Goal: Task Accomplishment & Management: Use online tool/utility

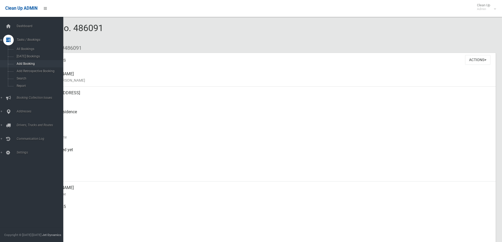
scroll to position [171, 0]
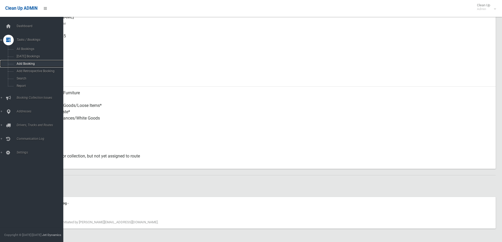
click at [28, 64] on span "Add Booking" at bounding box center [39, 64] width 48 height 4
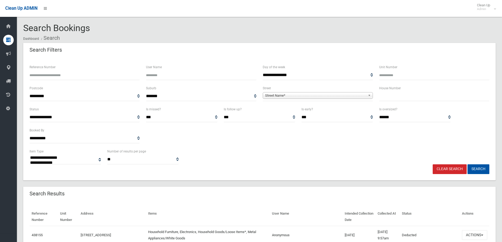
select select
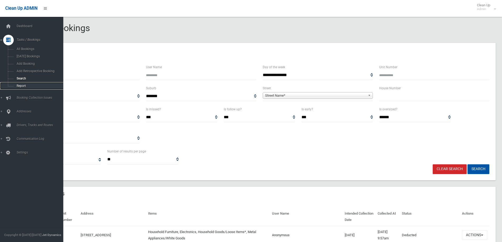
click at [37, 84] on span "Report" at bounding box center [39, 86] width 48 height 4
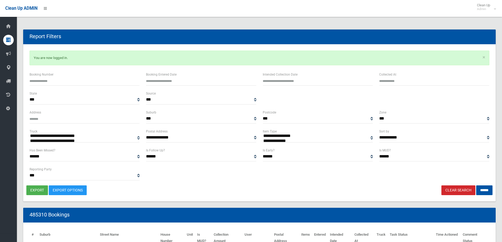
select select
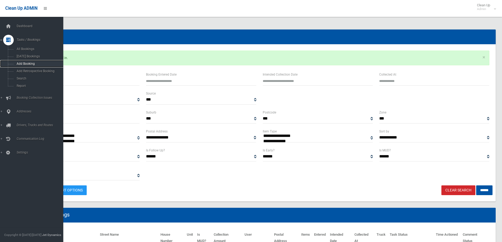
drag, startPoint x: 30, startPoint y: 60, endPoint x: 23, endPoint y: 61, distance: 7.2
drag, startPoint x: 29, startPoint y: 82, endPoint x: 28, endPoint y: 79, distance: 3.3
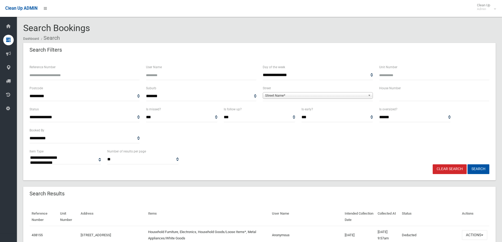
select select
click at [411, 93] on input "text" at bounding box center [434, 96] width 110 height 10
type input "**"
click at [323, 101] on span "**********" at bounding box center [318, 96] width 110 height 10
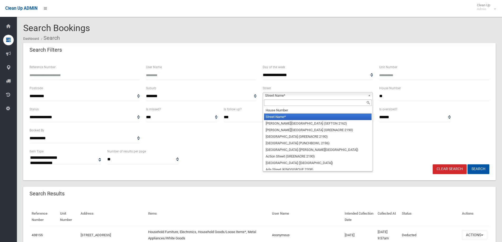
click at [321, 96] on span "Street Name*" at bounding box center [315, 95] width 101 height 6
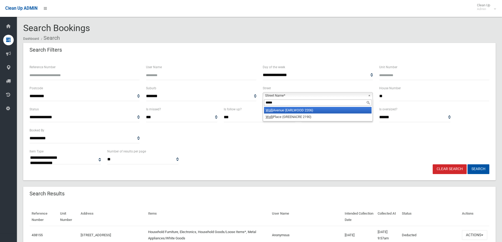
type input "*****"
click at [322, 111] on li "Wolli Avenue (EARLWOOD 2206)" at bounding box center [317, 110] width 107 height 7
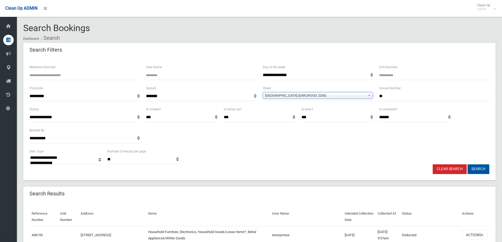
click at [476, 167] on button "Search" at bounding box center [478, 169] width 22 height 10
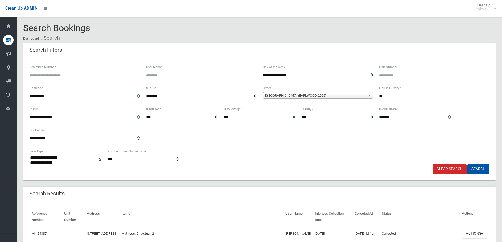
select select
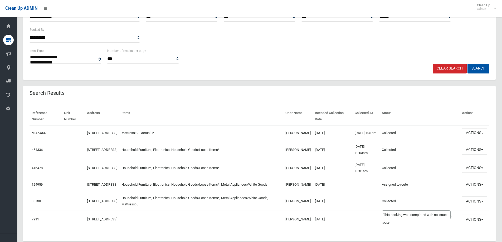
scroll to position [105, 0]
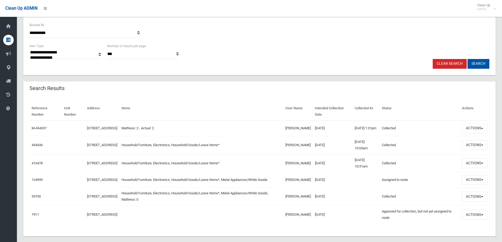
drag, startPoint x: 375, startPoint y: 169, endPoint x: 290, endPoint y: 126, distance: 95.5
click at [290, 126] on tbody "M-454337 [STREET_ADDRESS] Mattress: 2 - Actual: 2 [PERSON_NAME] [DATE] [DATE] 1…" at bounding box center [260, 172] width 460 height 103
click at [324, 154] on td "[DATE]" at bounding box center [333, 145] width 40 height 18
